Goal: Task Accomplishment & Management: Manage account settings

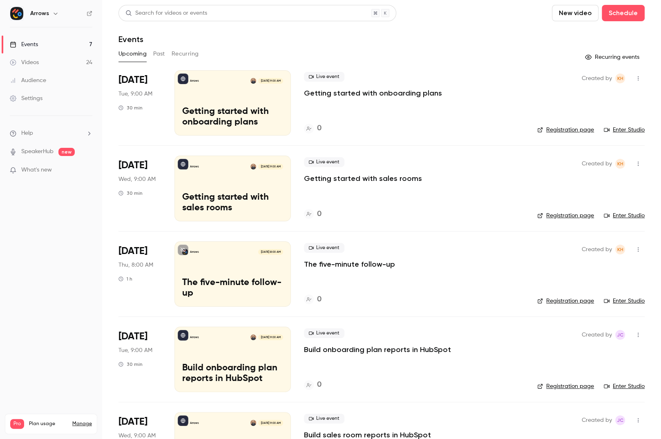
click at [67, 89] on link "Settings" at bounding box center [51, 98] width 102 height 18
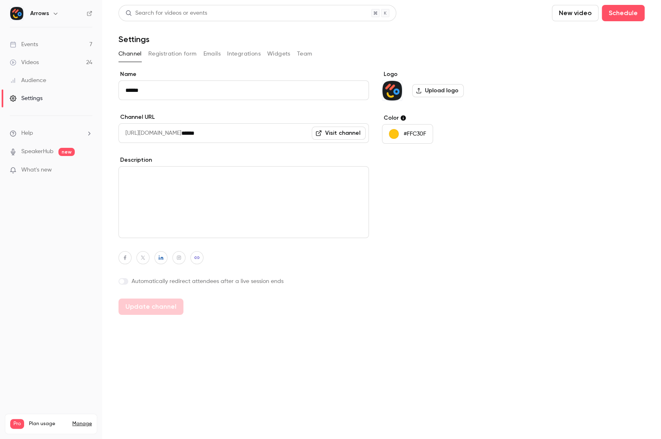
click at [278, 50] on button "Widgets" at bounding box center [278, 53] width 23 height 13
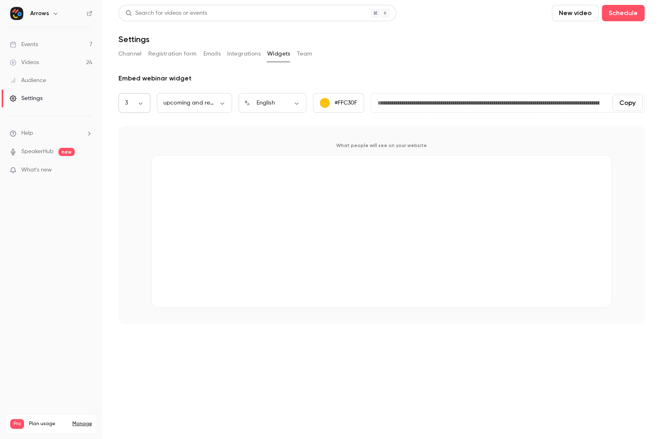
click at [138, 99] on body "**********" at bounding box center [330, 251] width 661 height 502
click at [134, 239] on li "6" at bounding box center [134, 235] width 32 height 21
type input "*"
type input "**********"
click at [198, 102] on body "**********" at bounding box center [330, 251] width 661 height 502
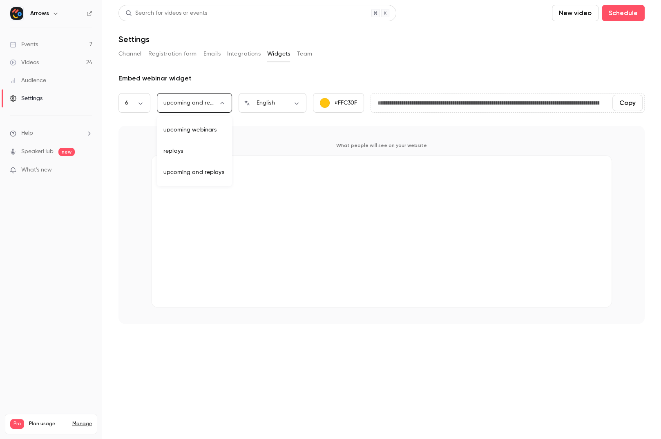
click at [205, 136] on li "upcoming webinars" at bounding box center [194, 129] width 75 height 21
type input "********"
type input "**********"
click at [137, 107] on div "6 * ​" at bounding box center [134, 103] width 32 height 20
click at [141, 105] on body "**********" at bounding box center [330, 251] width 661 height 502
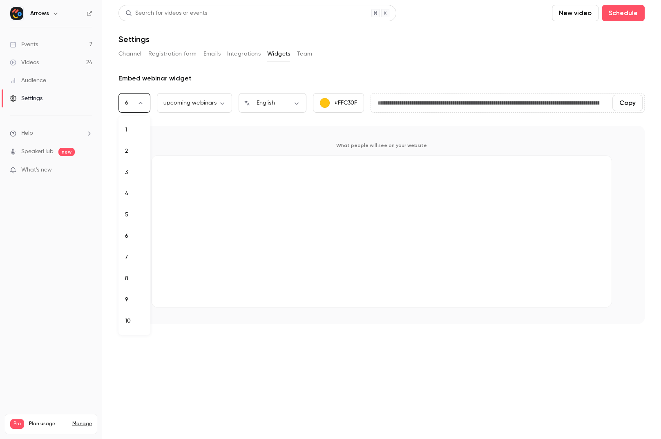
click at [135, 320] on li "10" at bounding box center [134, 320] width 32 height 21
type input "**"
type input "**********"
click at [445, 120] on div "**********" at bounding box center [381, 199] width 526 height 250
click at [232, 51] on button "Integrations" at bounding box center [243, 53] width 33 height 13
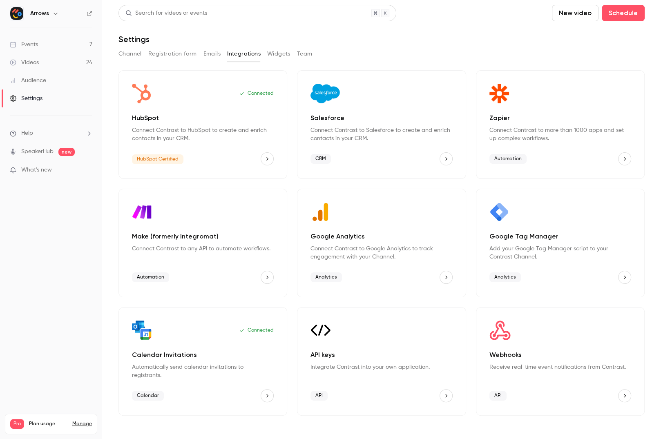
click at [264, 394] on div "Connected Calendar Invitations Automatically send calendar invitations to regis…" at bounding box center [202, 361] width 169 height 109
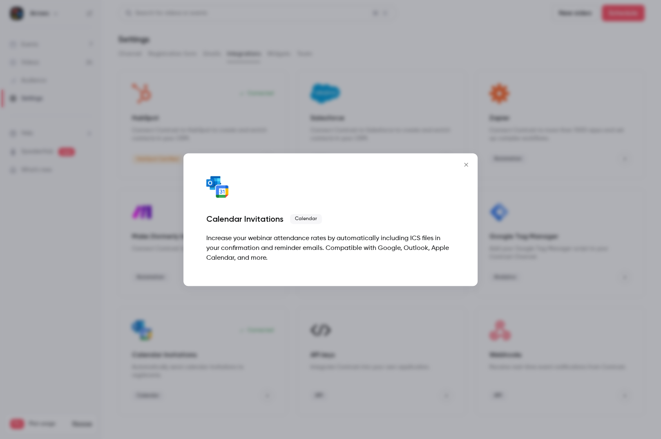
click at [460, 166] on button "Close" at bounding box center [466, 164] width 16 height 16
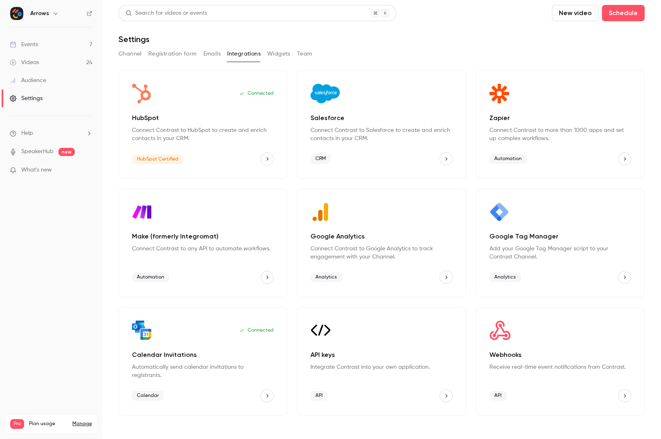
click at [210, 56] on button "Emails" at bounding box center [211, 53] width 17 height 13
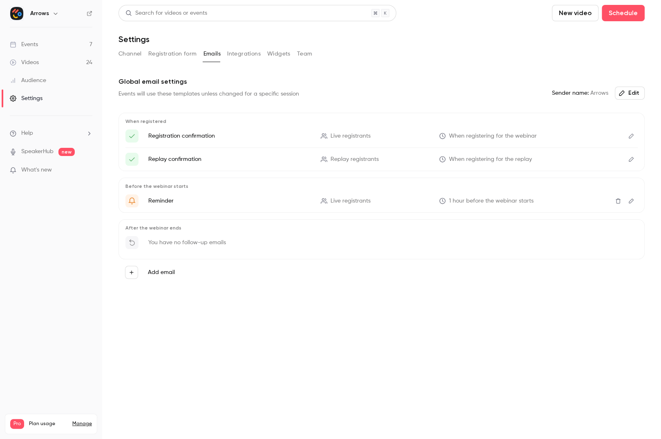
click at [182, 55] on button "Registration form" at bounding box center [172, 53] width 49 height 13
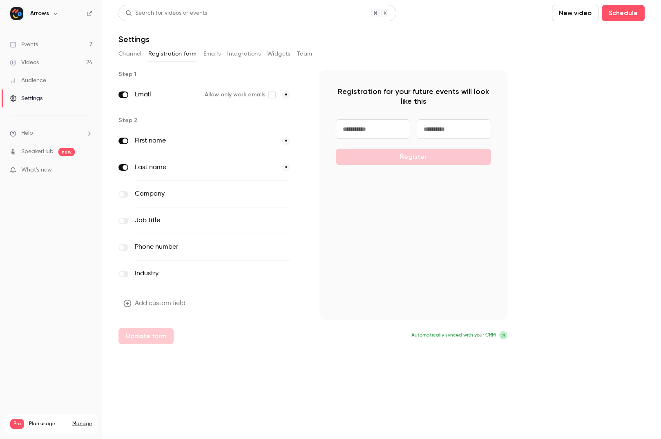
click at [126, 192] on label at bounding box center [123, 194] width 10 height 7
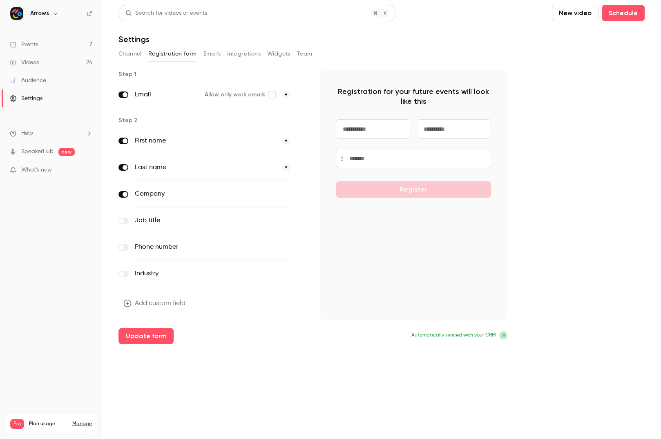
click at [123, 193] on span at bounding box center [125, 194] width 5 height 5
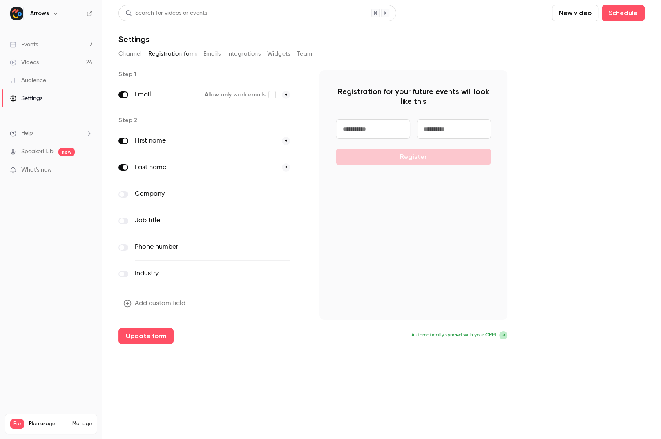
click at [124, 194] on label at bounding box center [123, 194] width 10 height 7
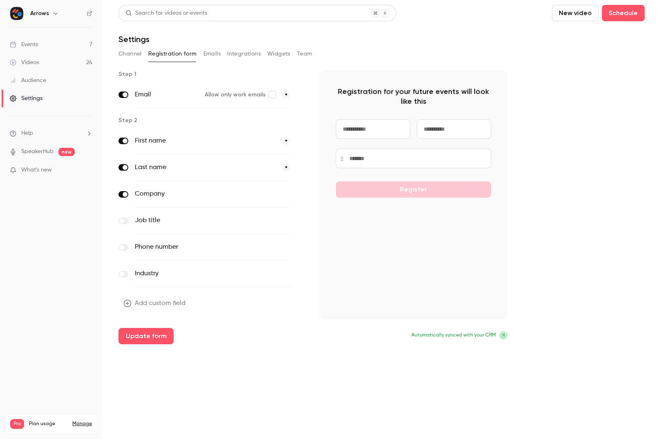
click at [130, 61] on div "Channel Registration form Emails Integrations Widgets Team" at bounding box center [381, 55] width 526 height 16
click at [132, 52] on button "Channel" at bounding box center [129, 53] width 23 height 13
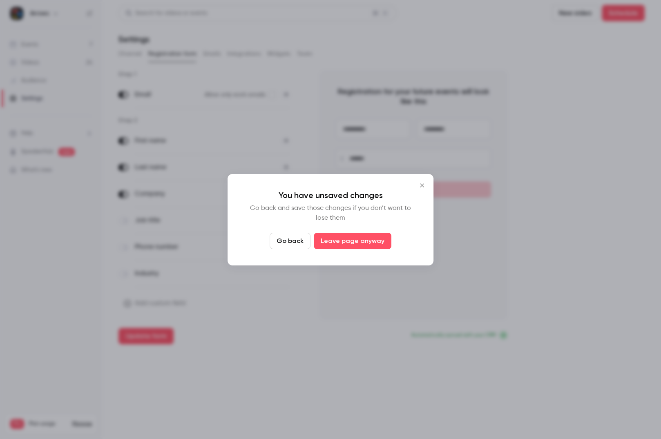
click at [295, 241] on button "Go back" at bounding box center [290, 241] width 41 height 16
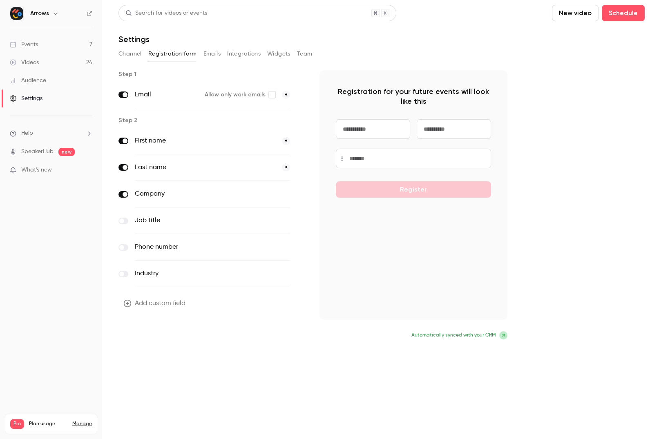
click at [155, 335] on button "Update form" at bounding box center [145, 336] width 55 height 16
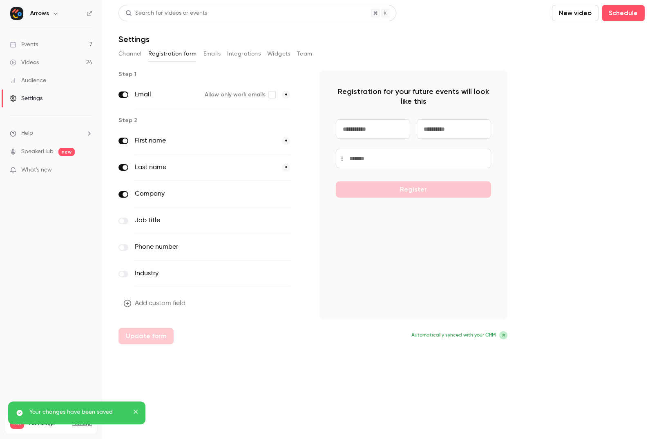
click at [122, 196] on label at bounding box center [123, 194] width 10 height 7
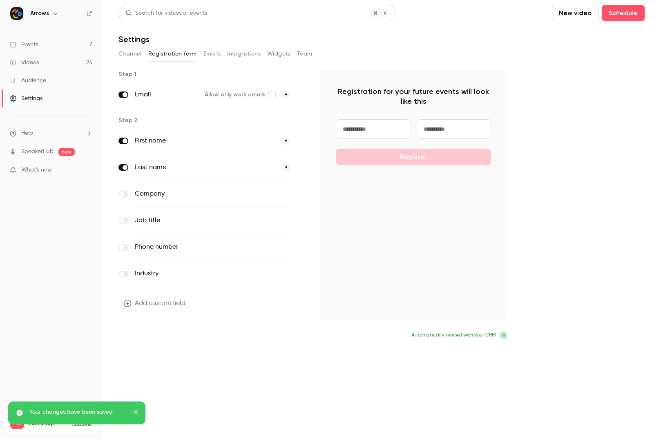
click at [151, 337] on button "Update form" at bounding box center [145, 336] width 55 height 16
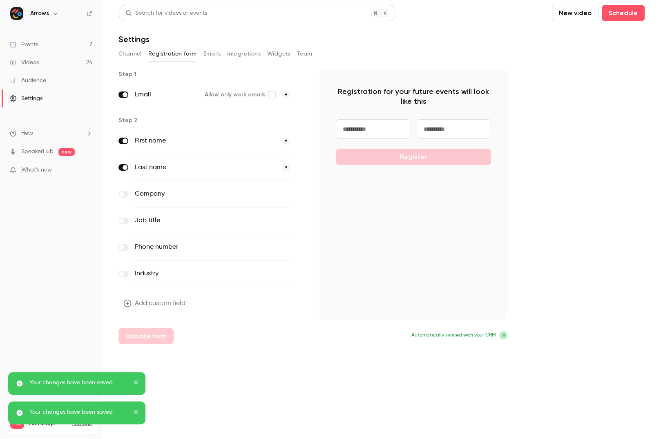
click at [138, 54] on button "Channel" at bounding box center [129, 53] width 23 height 13
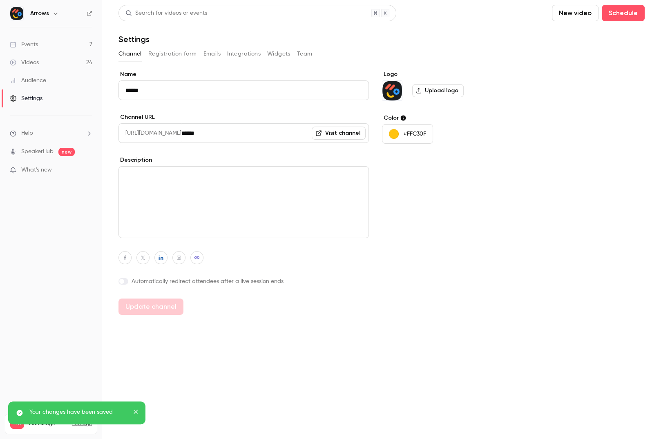
click at [44, 67] on link "Videos 24" at bounding box center [51, 63] width 102 height 18
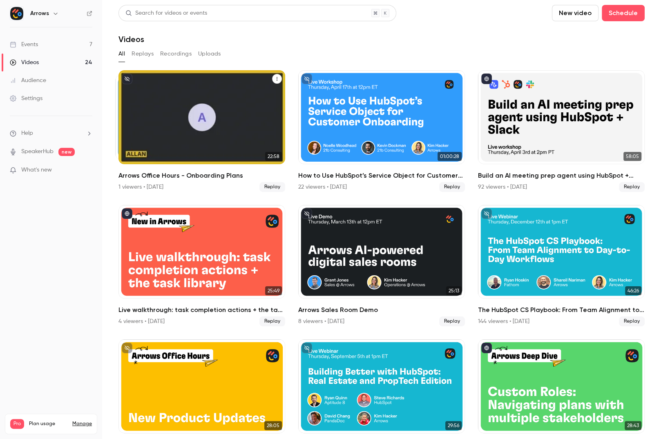
click at [276, 80] on icon "Arrows Office Hours - Onboarding Plans" at bounding box center [276, 78] width 5 height 5
click at [276, 80] on div at bounding box center [330, 219] width 661 height 439
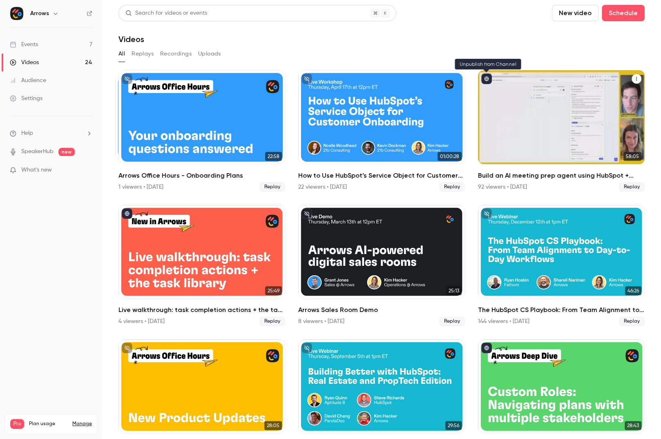
click at [487, 77] on icon "published" at bounding box center [486, 78] width 5 height 5
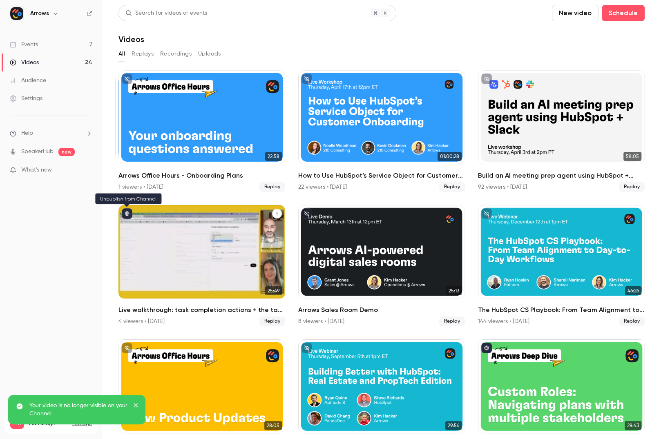
click at [128, 214] on icon "published" at bounding box center [127, 213] width 5 height 5
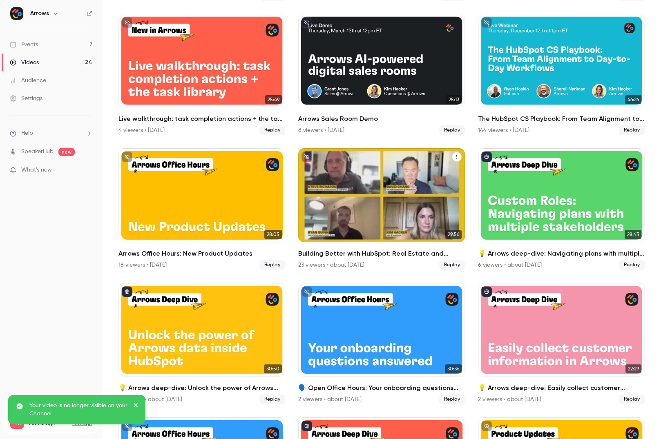
scroll to position [201, 0]
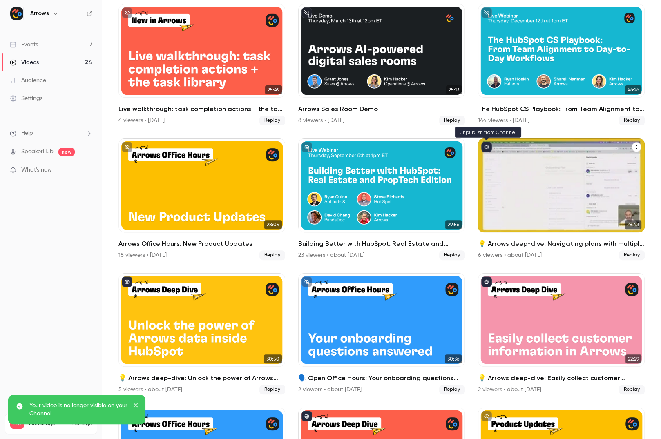
click at [488, 145] on icon "published" at bounding box center [486, 147] width 5 height 5
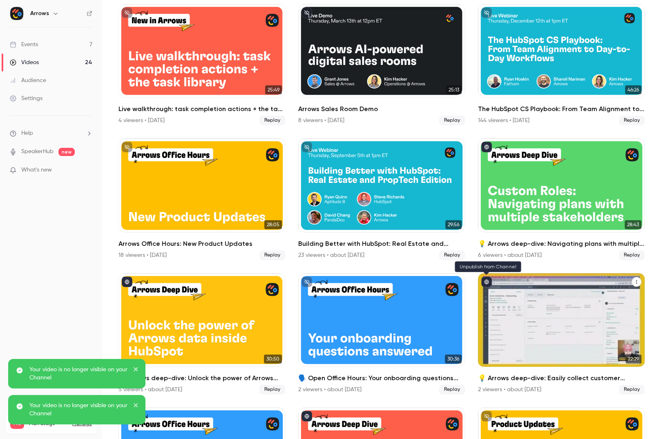
click at [488, 280] on icon "published" at bounding box center [486, 281] width 5 height 5
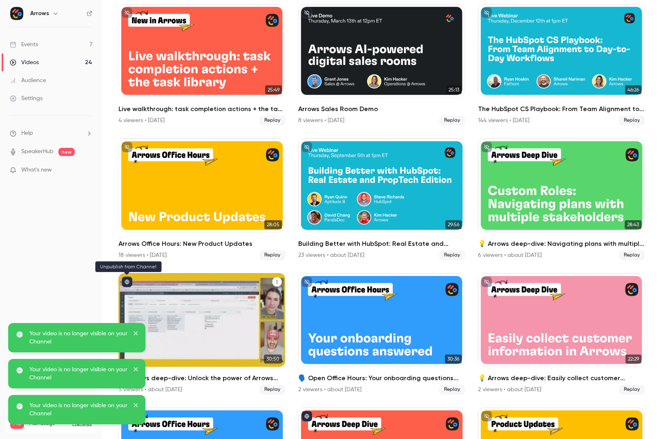
click at [125, 280] on icon "published" at bounding box center [127, 281] width 5 height 5
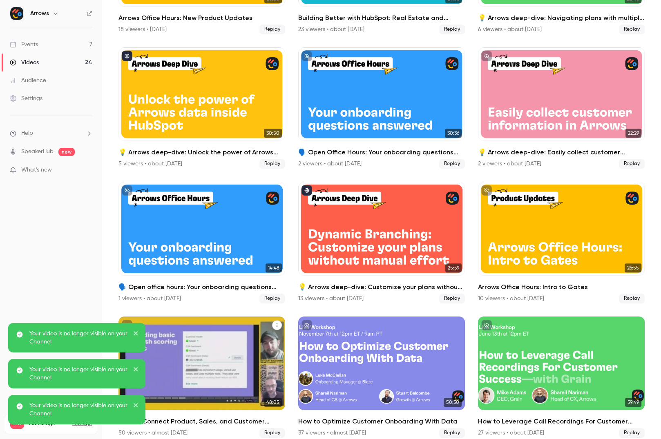
scroll to position [434, 0]
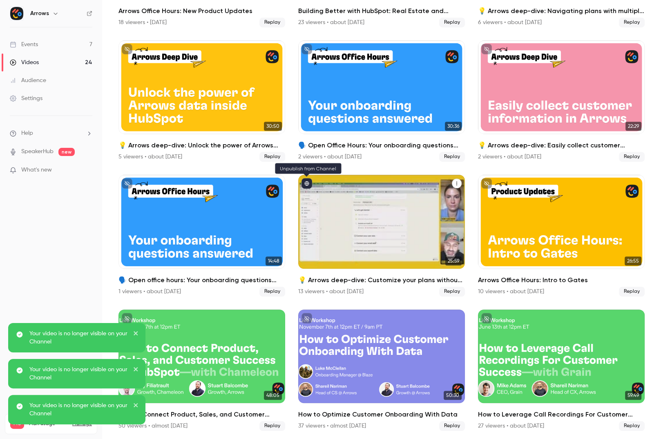
click at [305, 182] on icon "published" at bounding box center [306, 183] width 5 height 5
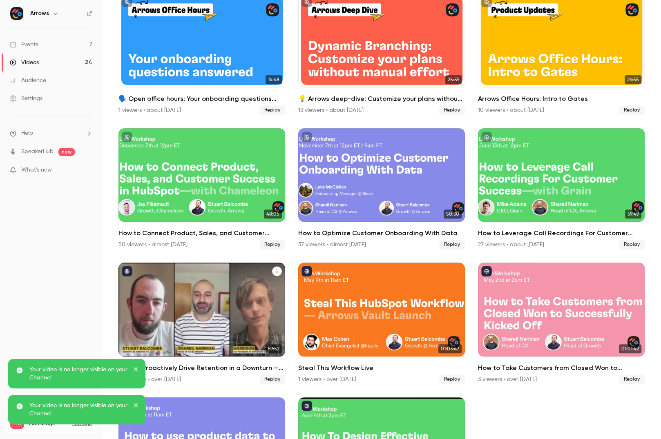
scroll to position [704, 0]
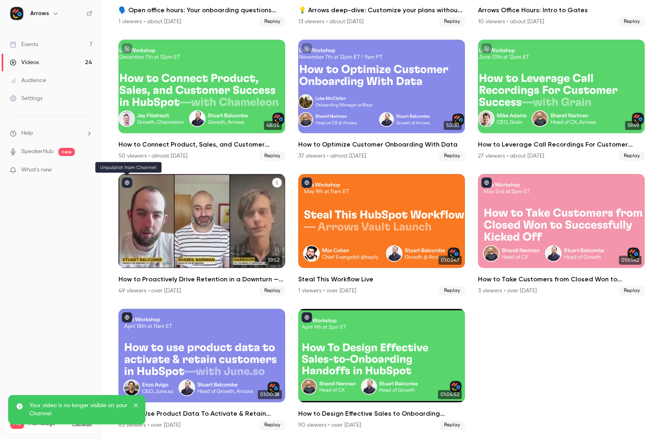
click at [125, 182] on icon "published" at bounding box center [127, 183] width 4 height 4
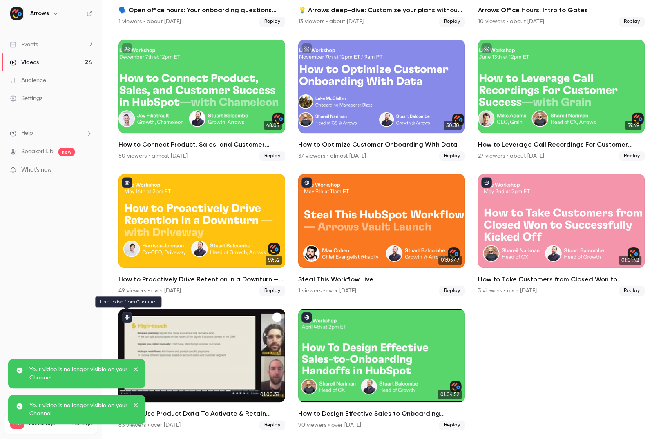
click at [127, 315] on icon "published" at bounding box center [127, 317] width 5 height 5
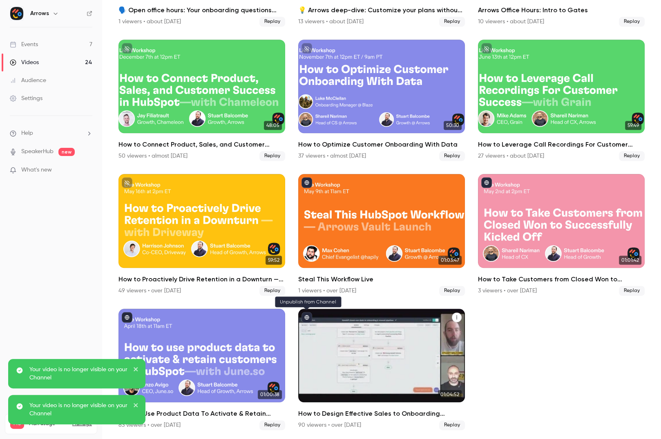
click at [305, 316] on icon "published" at bounding box center [307, 317] width 4 height 4
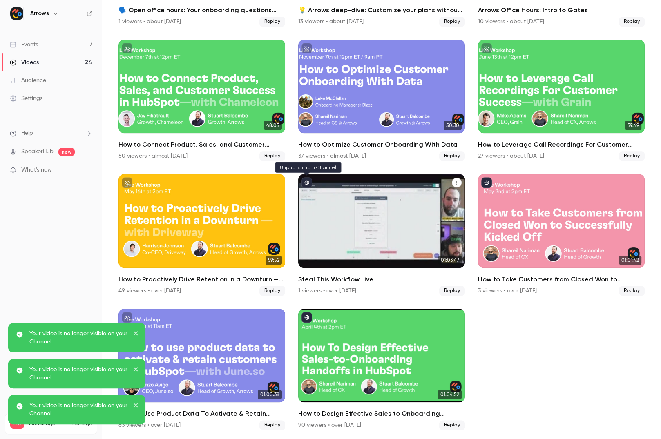
click at [309, 181] on icon "published" at bounding box center [306, 182] width 5 height 5
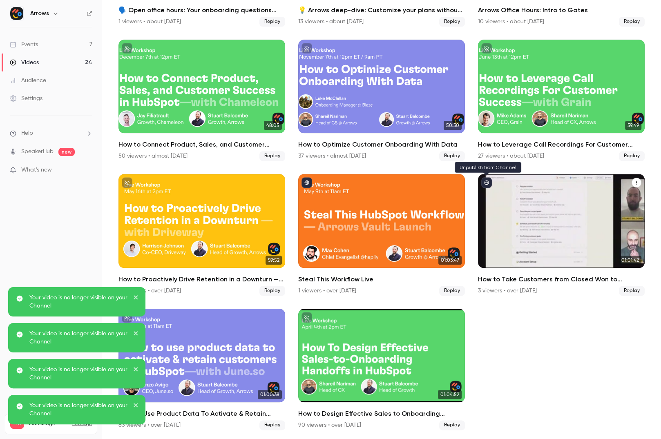
click at [488, 182] on icon "published" at bounding box center [486, 183] width 4 height 4
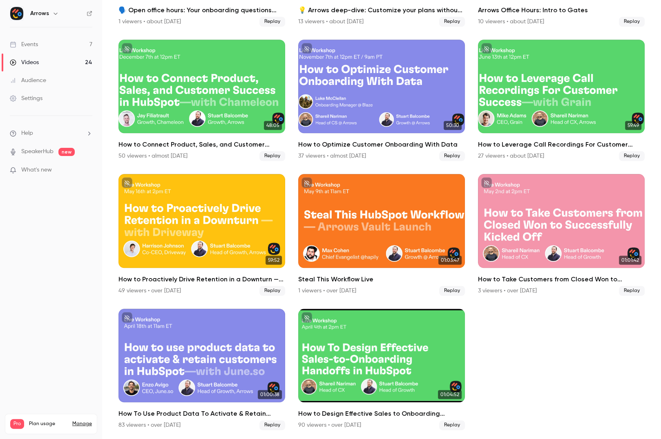
click at [2, 98] on link "Settings" at bounding box center [51, 98] width 102 height 18
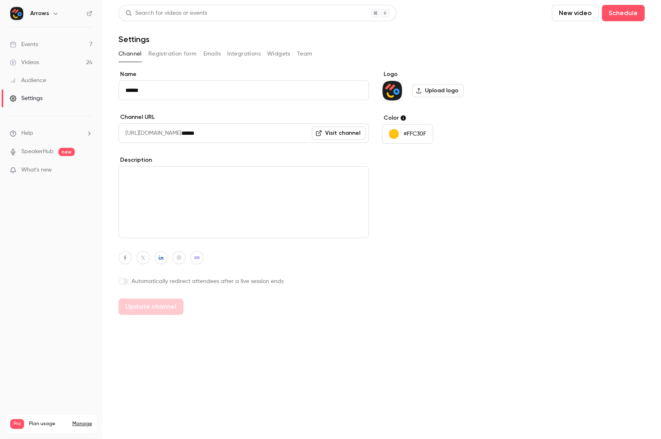
click at [59, 44] on link "Events 7" at bounding box center [51, 45] width 102 height 18
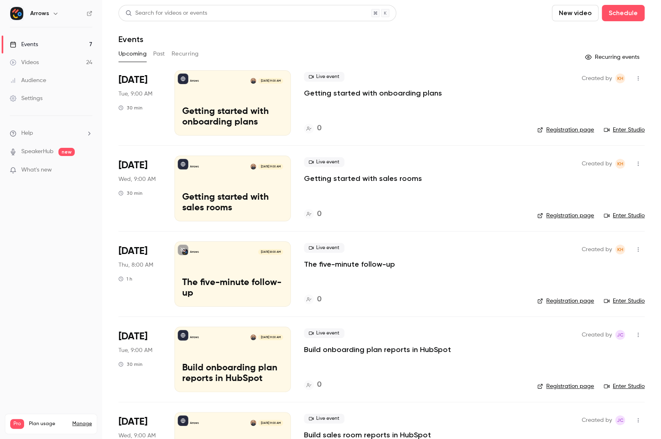
click at [131, 88] on div "[DATE] Tue, 9:00 AM 30 min" at bounding box center [139, 102] width 43 height 65
click at [218, 106] on div "Arrows [DATE] 9:00 AM Getting started with onboarding plans" at bounding box center [232, 102] width 116 height 65
